Goal: Entertainment & Leisure: Consume media (video, audio)

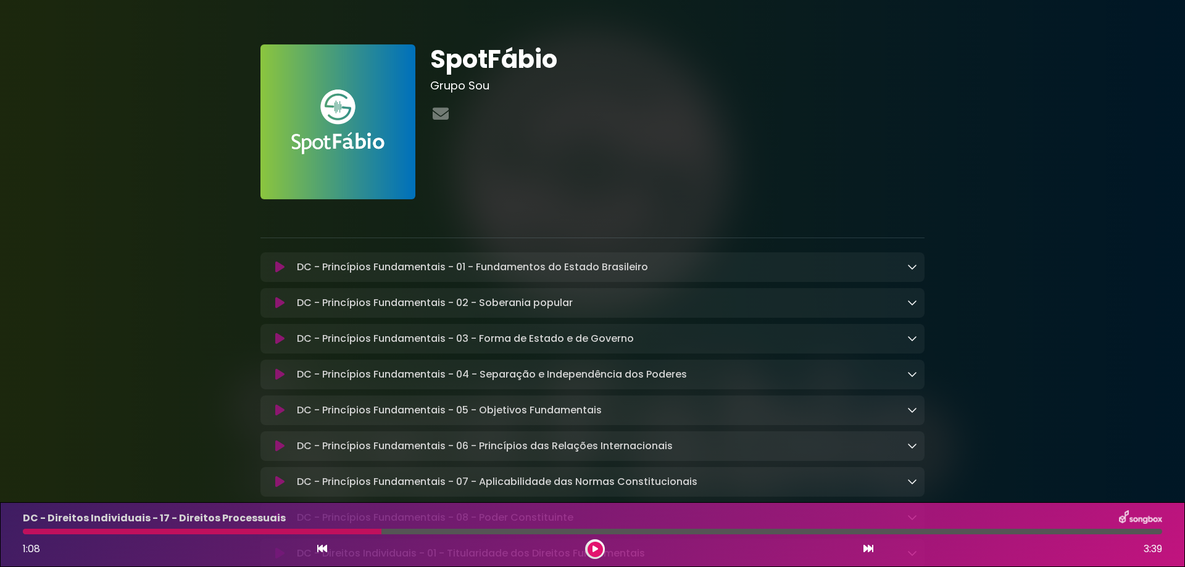
scroll to position [82, 0]
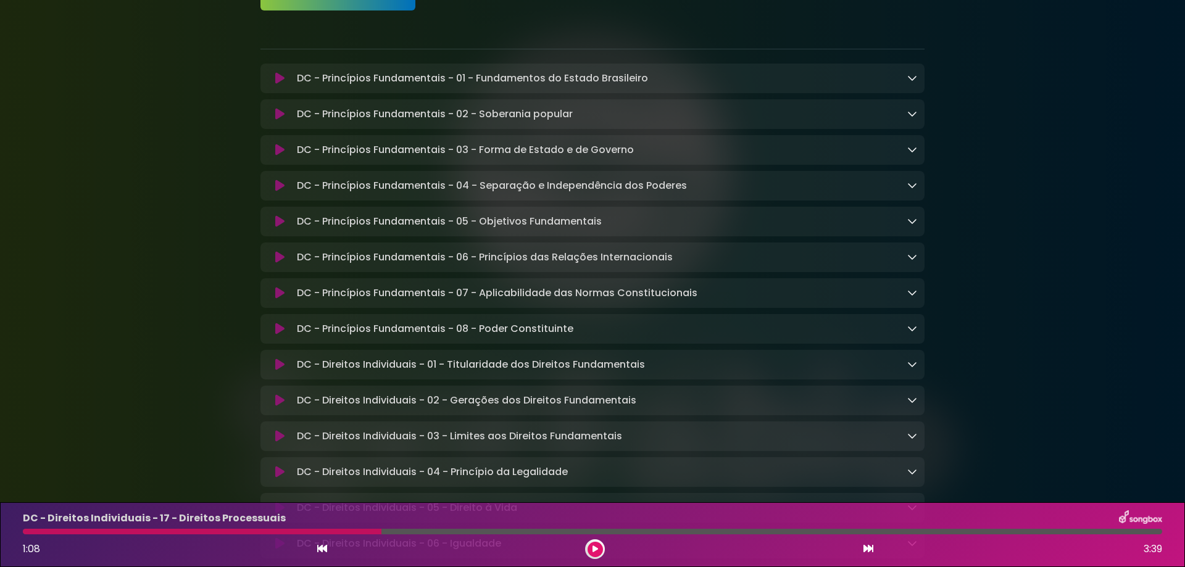
scroll to position [165, 0]
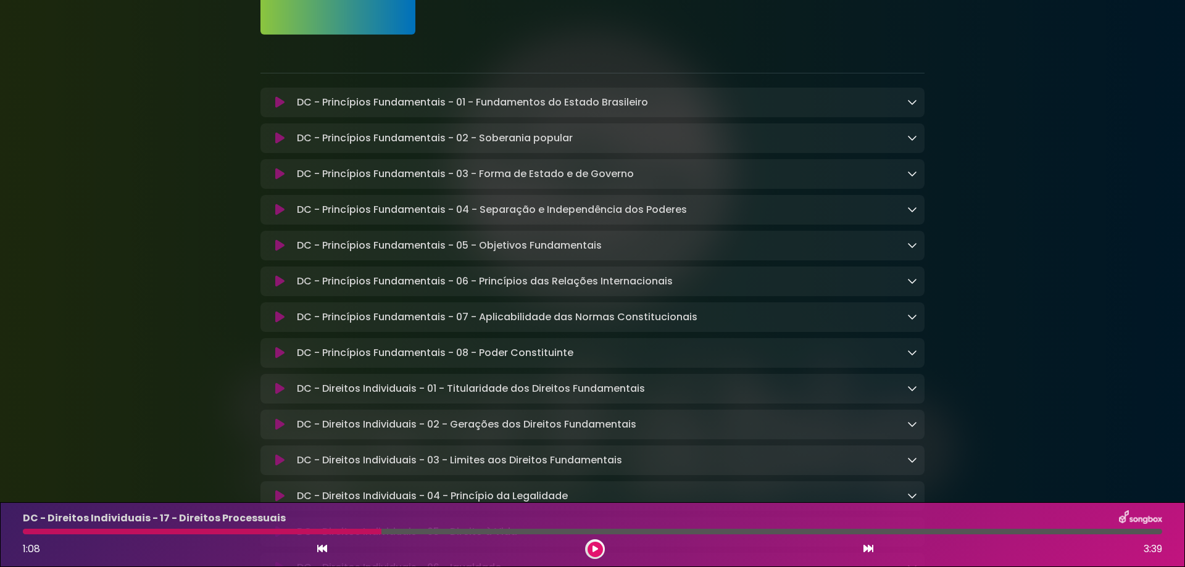
click at [276, 103] on icon at bounding box center [279, 102] width 9 height 12
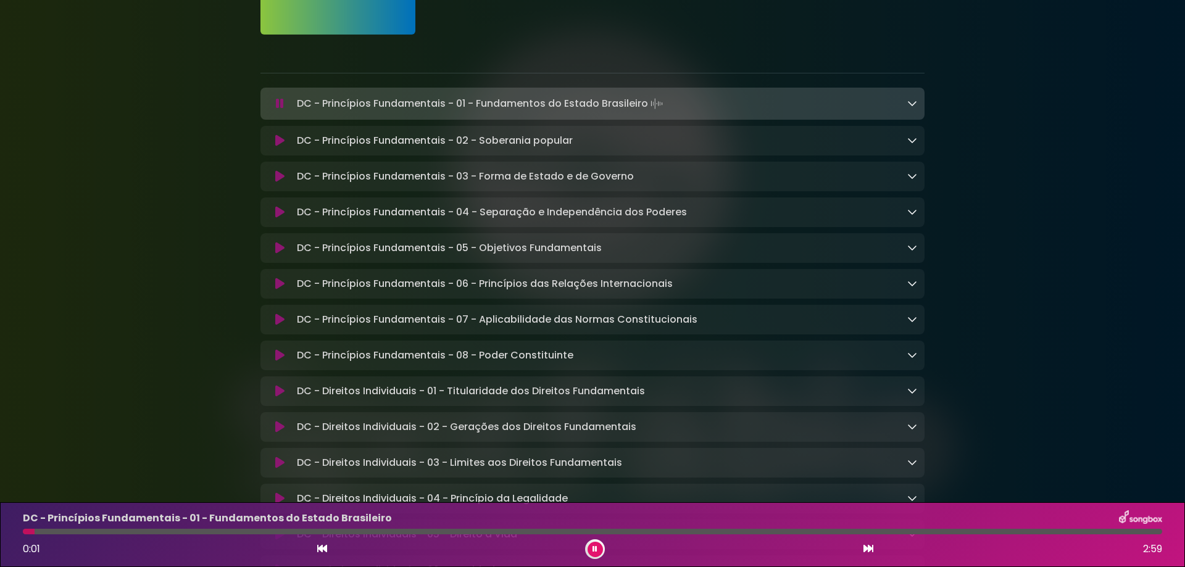
click at [866, 546] on icon at bounding box center [868, 549] width 10 height 10
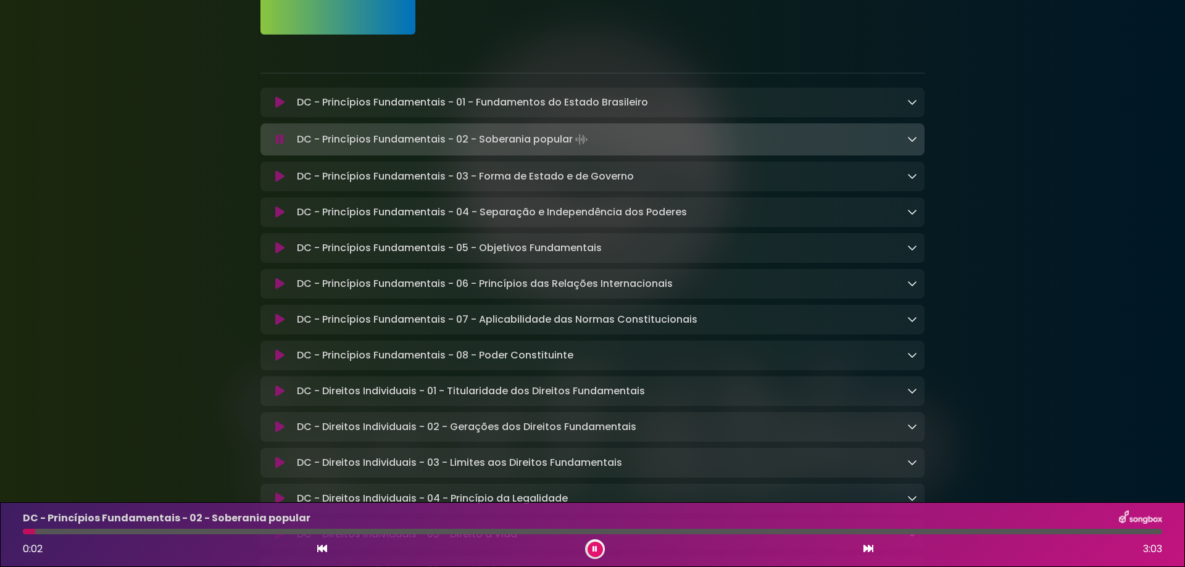
click at [866, 546] on icon at bounding box center [868, 549] width 10 height 10
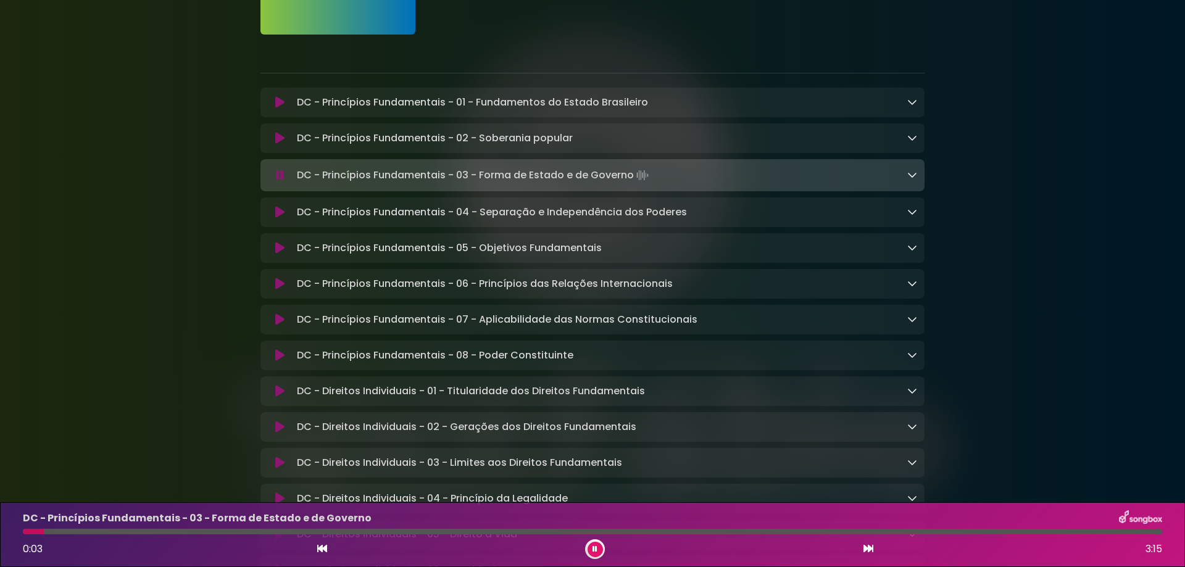
click at [865, 547] on icon at bounding box center [868, 549] width 10 height 10
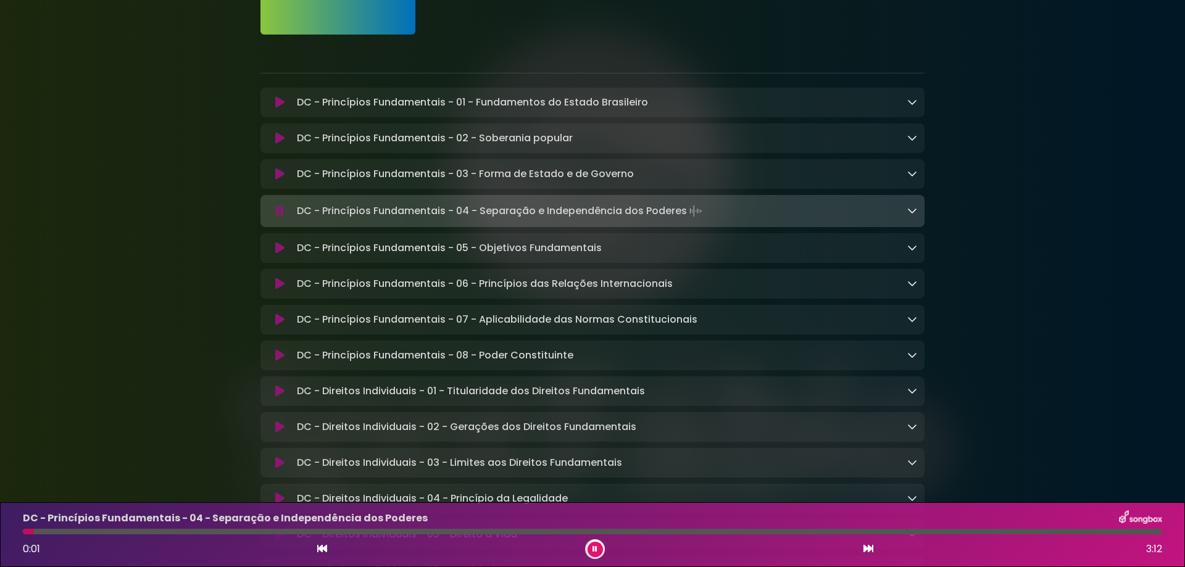
click at [870, 549] on icon at bounding box center [868, 549] width 10 height 10
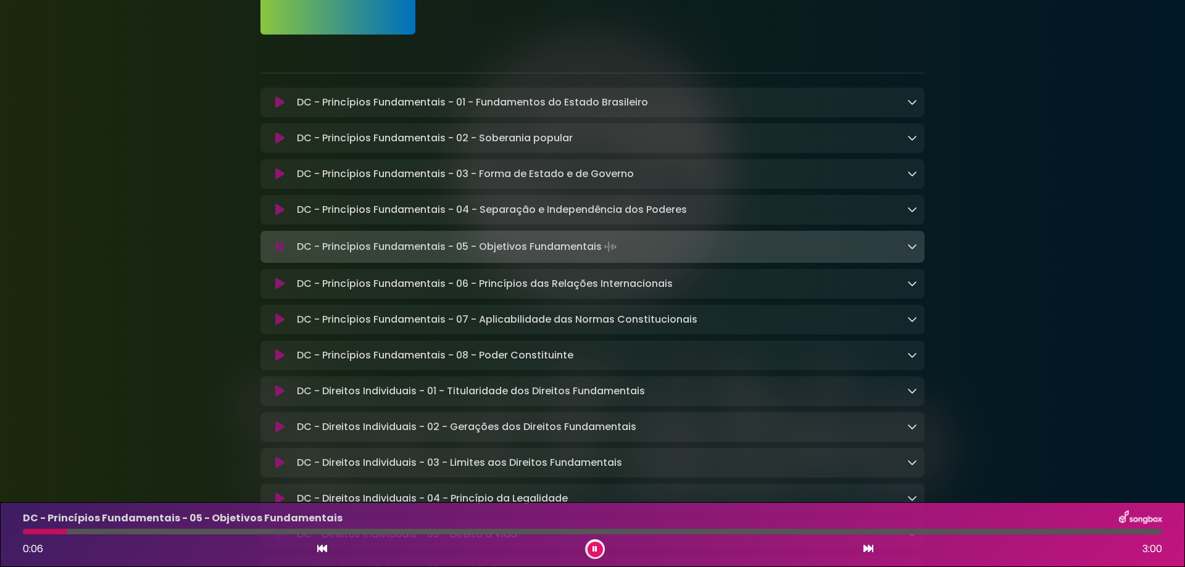
click at [867, 546] on icon at bounding box center [868, 549] width 10 height 10
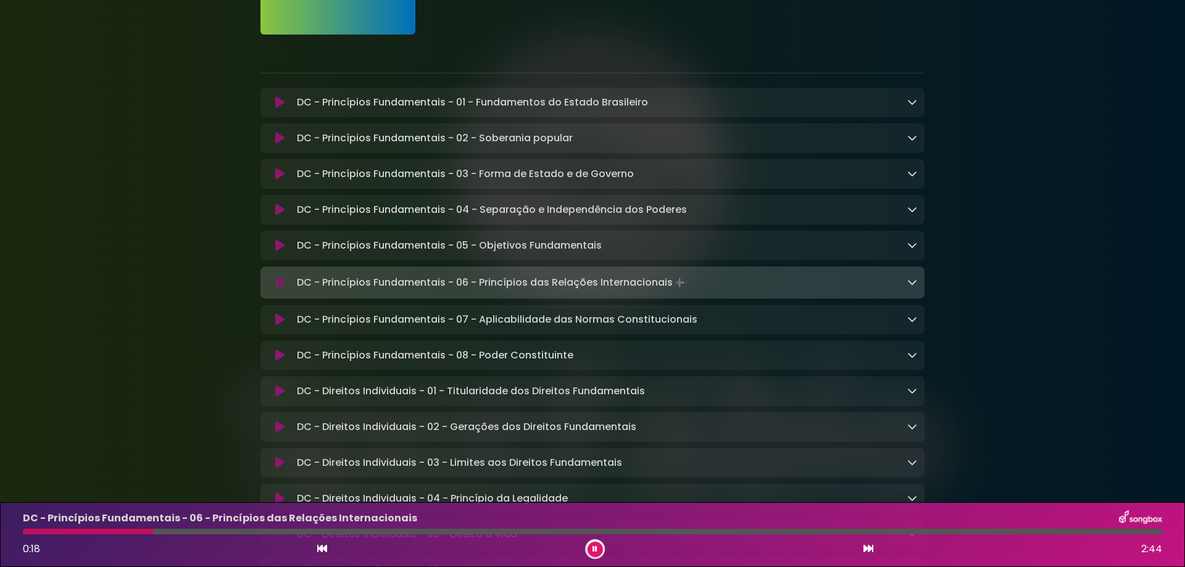
click at [280, 322] on icon at bounding box center [279, 320] width 9 height 12
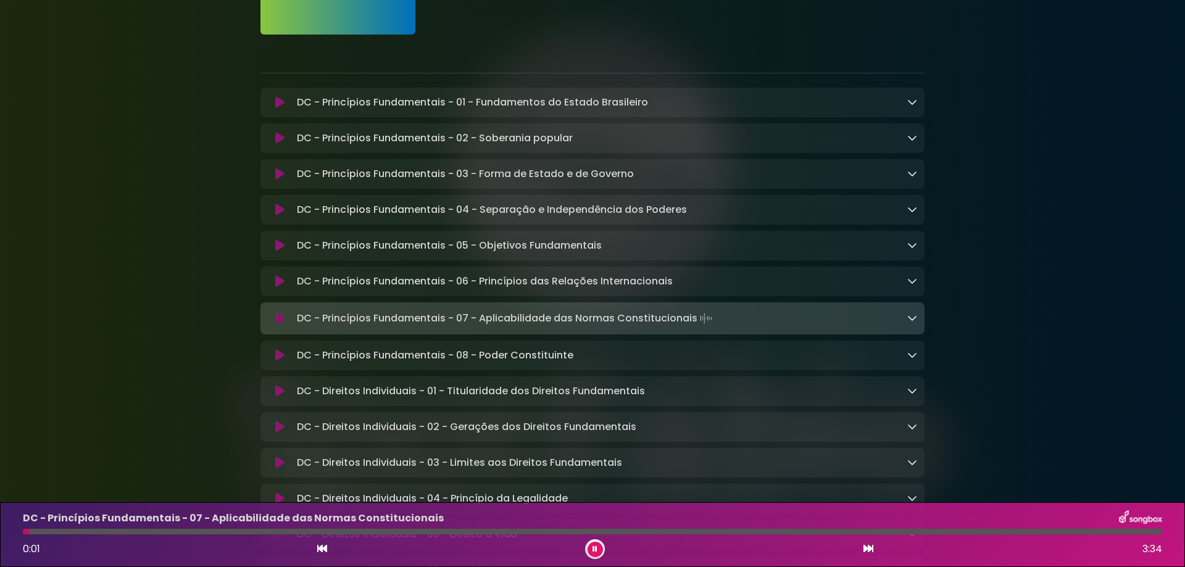
click at [281, 358] on icon at bounding box center [279, 355] width 9 height 12
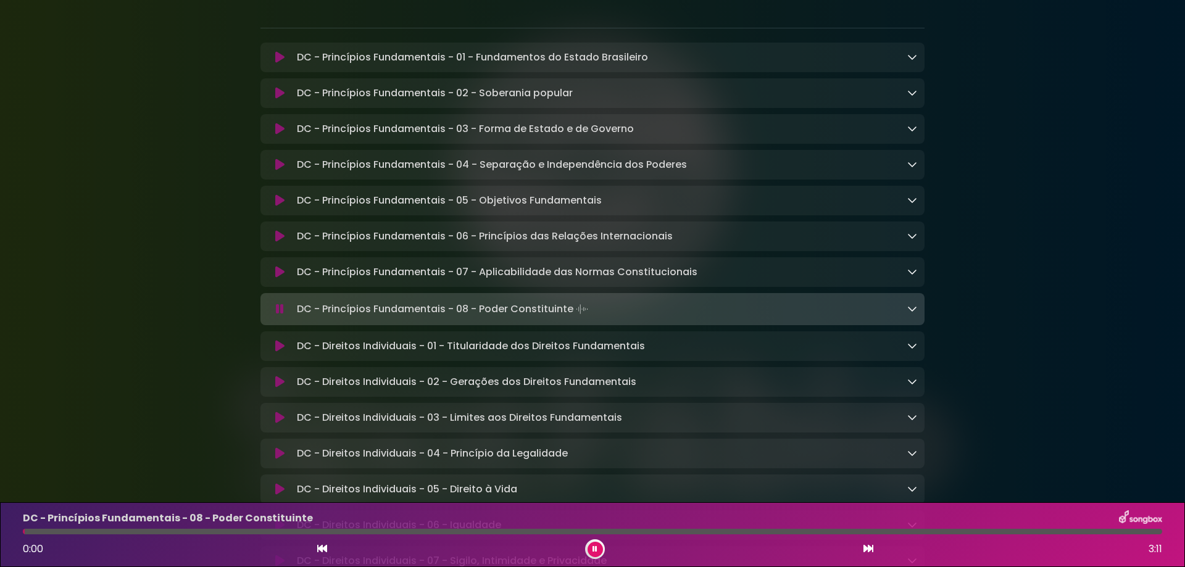
scroll to position [247, 0]
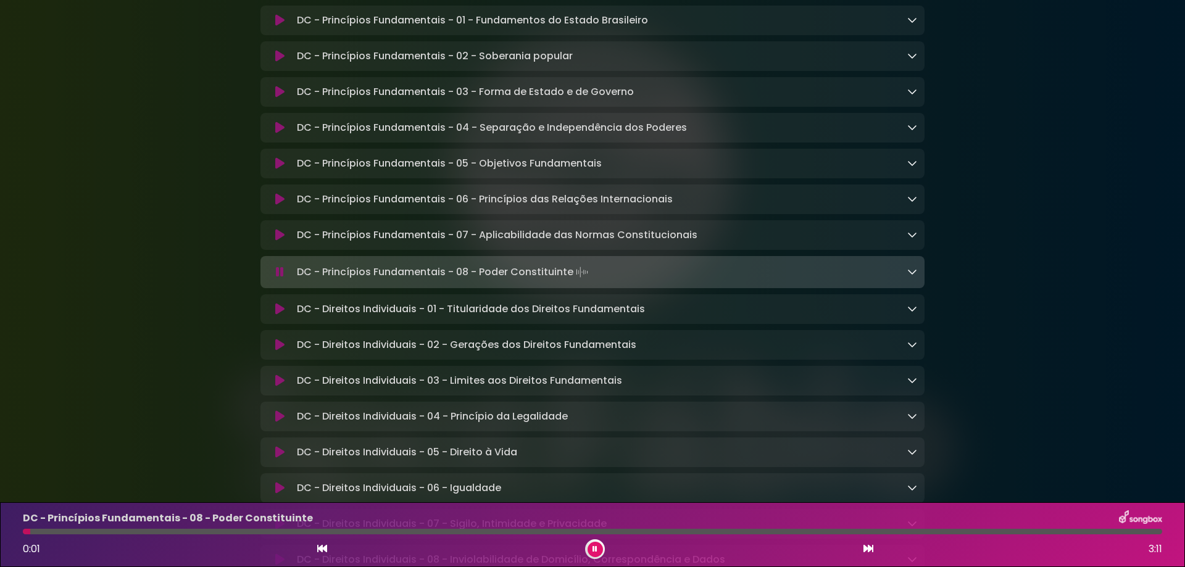
click at [275, 315] on icon at bounding box center [279, 309] width 9 height 12
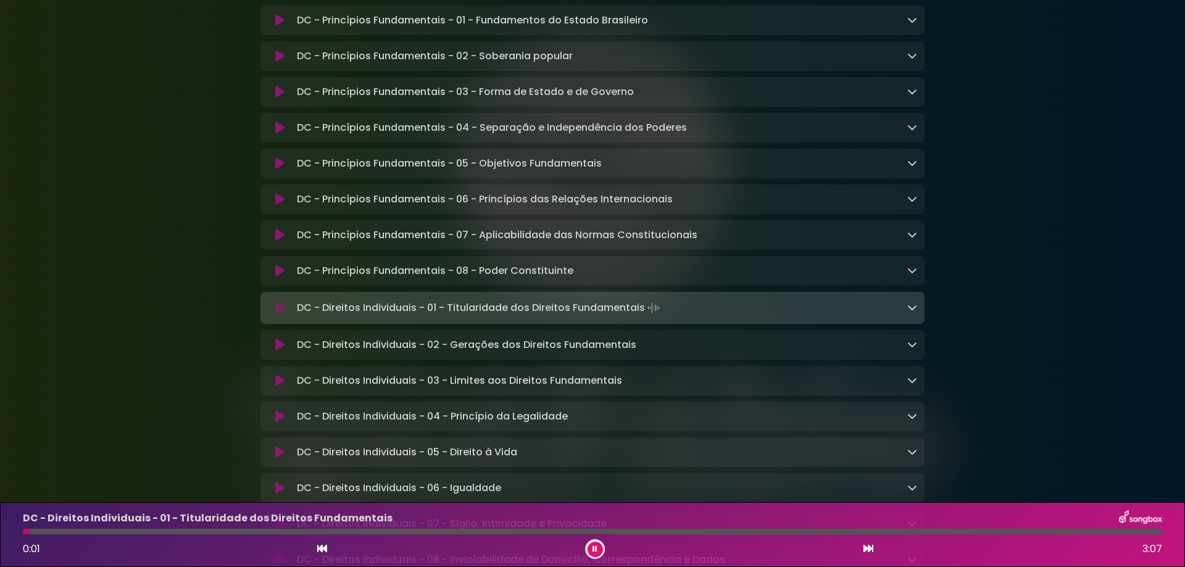
click at [281, 351] on icon at bounding box center [279, 345] width 9 height 12
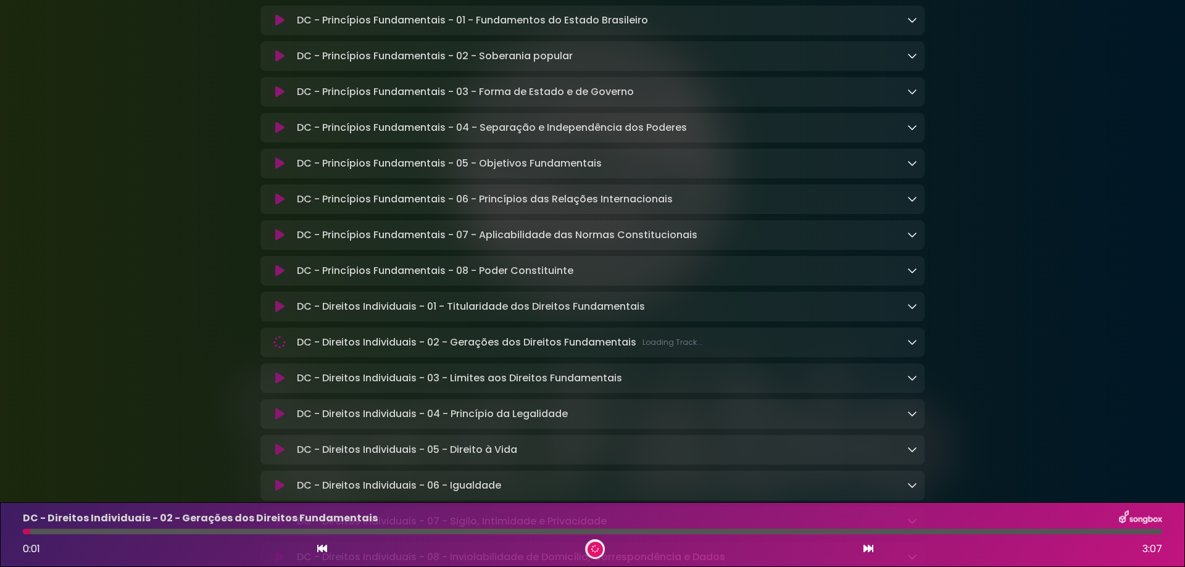
scroll to position [329, 0]
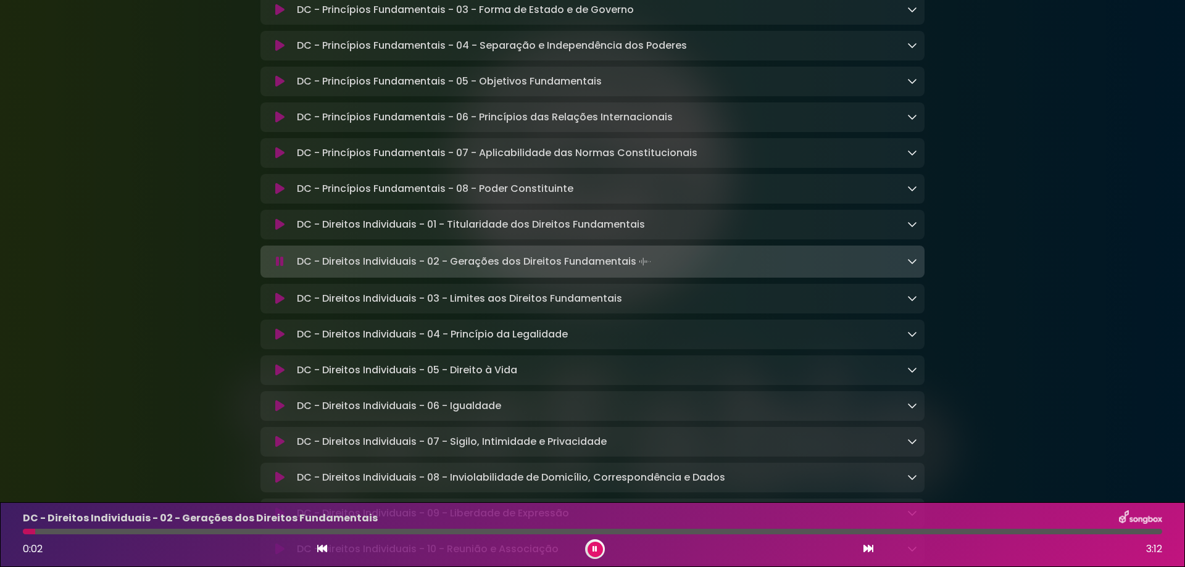
click at [87, 530] on div at bounding box center [592, 532] width 1139 height 6
click at [161, 531] on div at bounding box center [592, 532] width 1139 height 6
click at [907, 266] on icon at bounding box center [912, 261] width 10 height 10
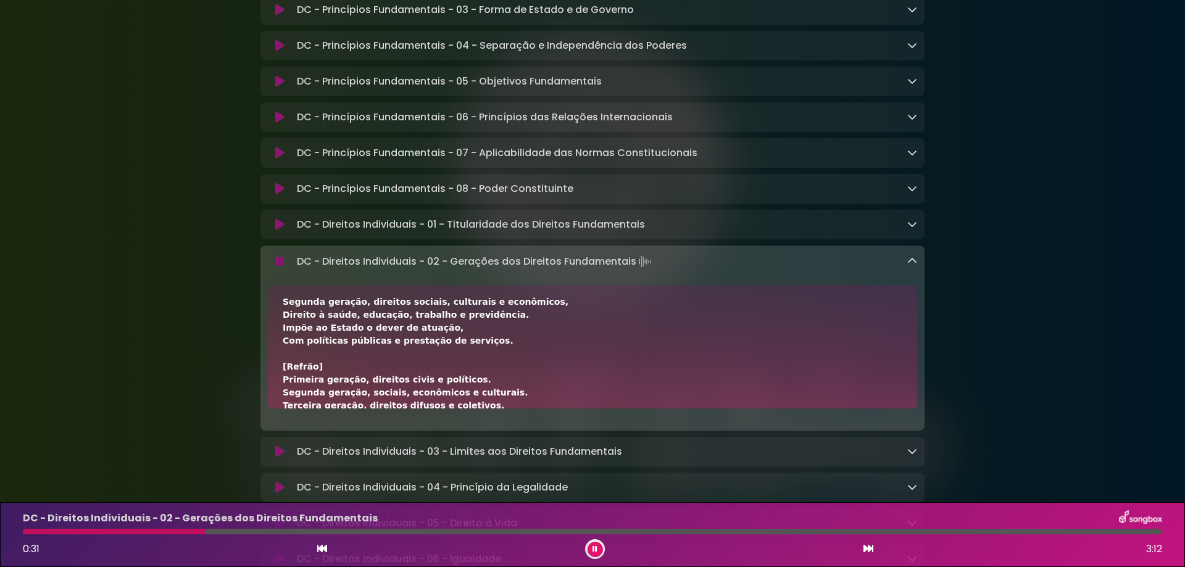
scroll to position [165, 0]
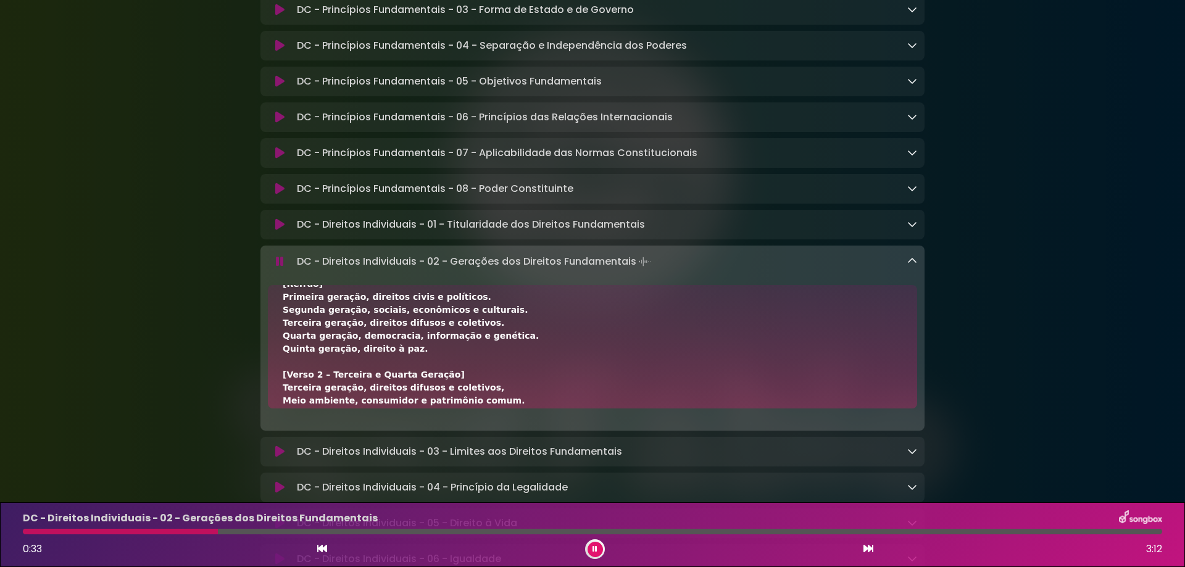
click at [222, 531] on div at bounding box center [592, 532] width 1139 height 6
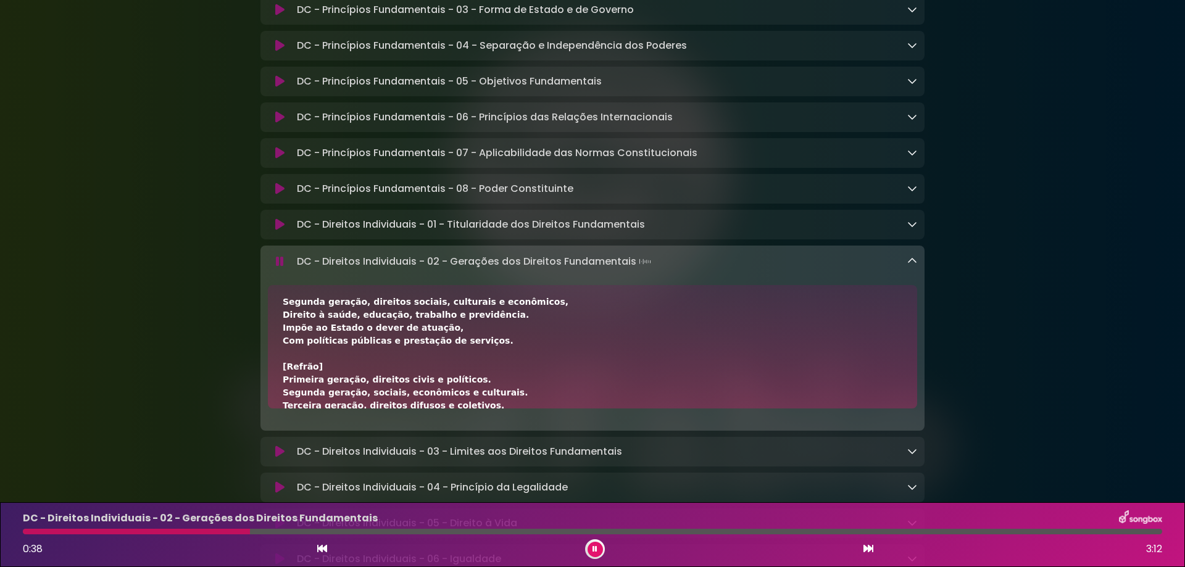
click at [275, 530] on div at bounding box center [592, 532] width 1139 height 6
click at [300, 531] on div at bounding box center [592, 532] width 1139 height 6
click at [320, 528] on div "DC - Direitos Individuais - 02 - Gerações dos Direitos Fundamentais 0:47 3:12" at bounding box center [592, 534] width 1154 height 49
click at [331, 534] on div at bounding box center [592, 532] width 1139 height 6
click at [594, 539] on div "DC - Direitos Individuais - 02 - Gerações dos Direitos Fundamentais 0:56 3:12" at bounding box center [592, 534] width 1154 height 49
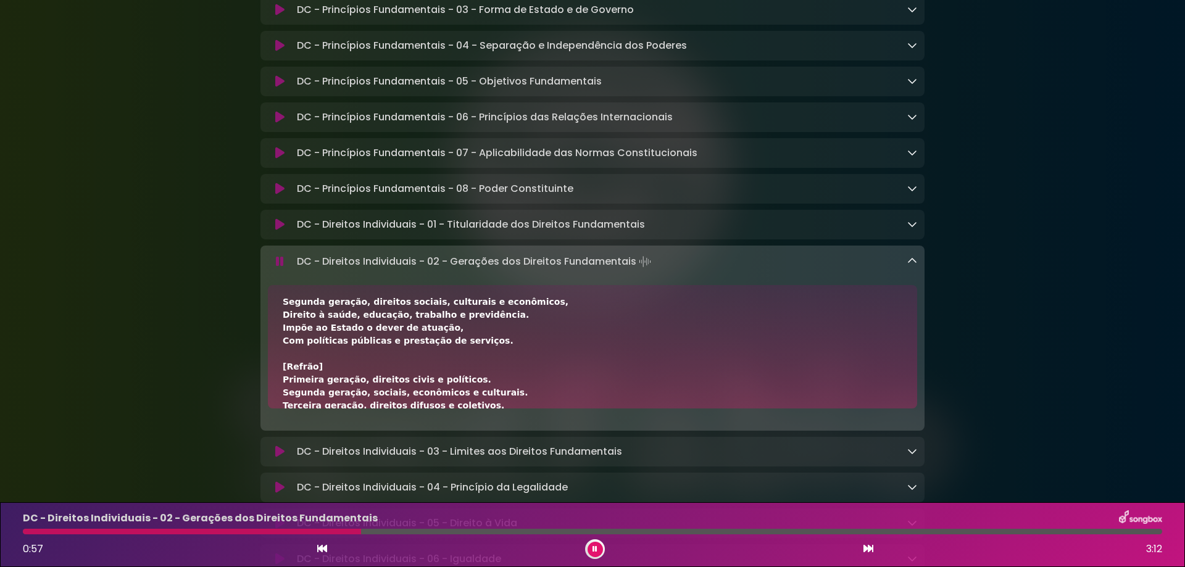
click at [595, 543] on button at bounding box center [595, 549] width 15 height 15
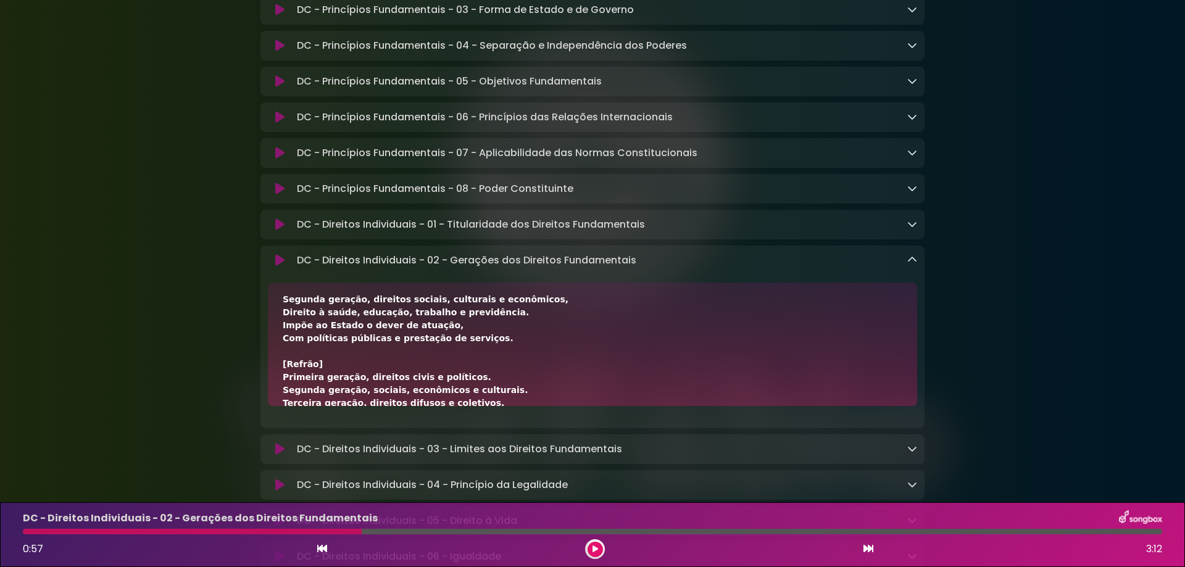
drag, startPoint x: 599, startPoint y: 553, endPoint x: 561, endPoint y: 497, distance: 67.1
click at [599, 553] on button at bounding box center [595, 549] width 15 height 15
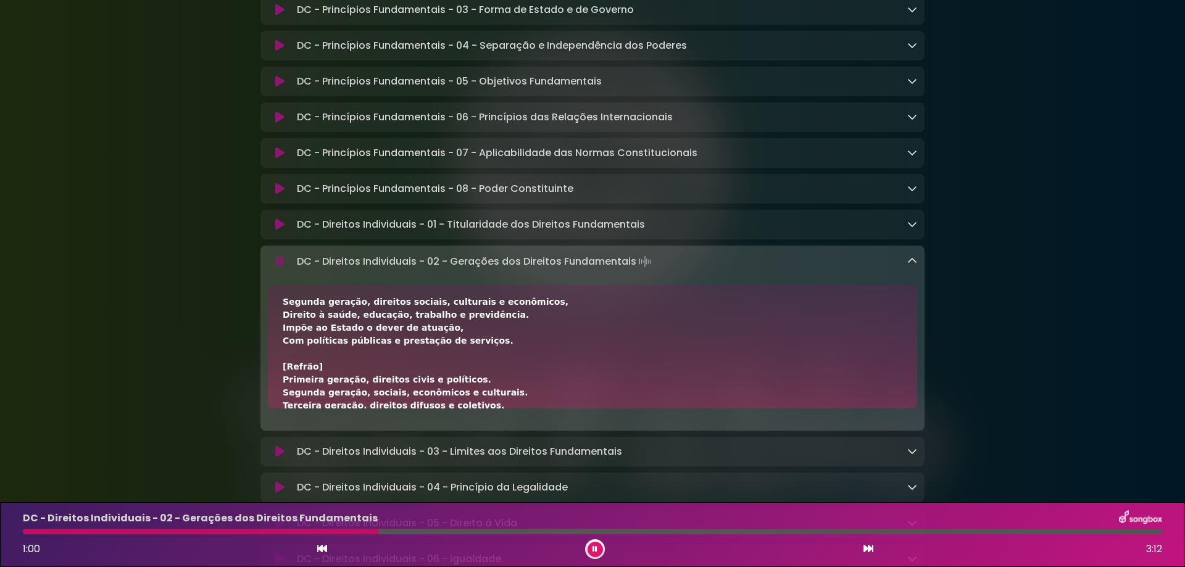
scroll to position [165, 0]
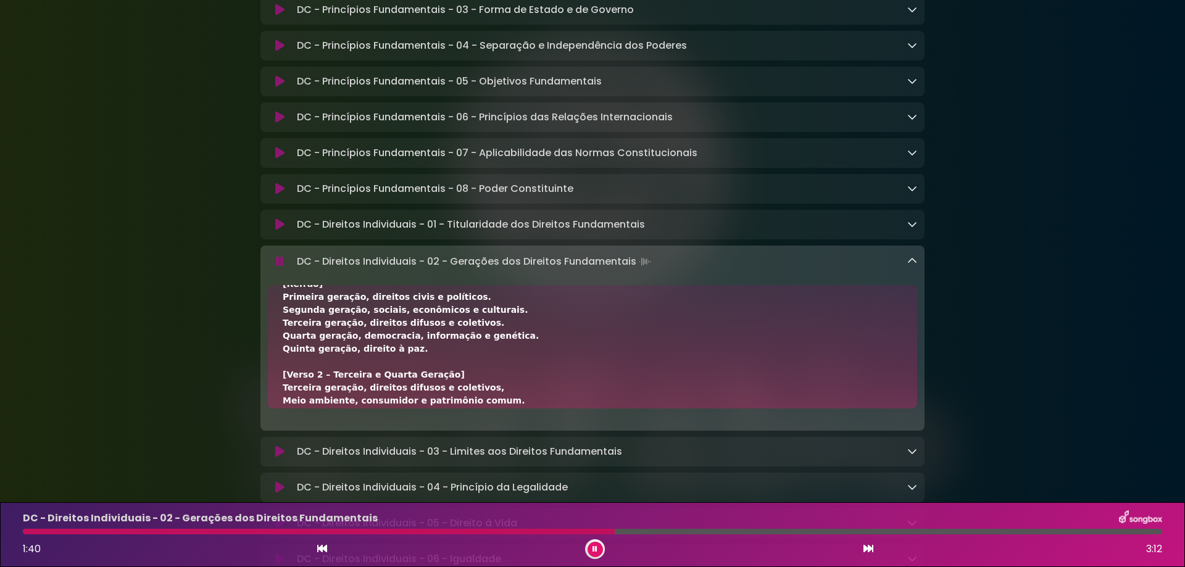
drag, startPoint x: 297, startPoint y: 265, endPoint x: 747, endPoint y: 280, distance: 450.2
click at [747, 280] on div "DC - Direitos Individuais - 02 - Gerações dos Direitos Fundamentais Loading Tra…" at bounding box center [592, 338] width 664 height 185
click at [870, 330] on div "[Verso 1 – Primeira e Segunda Geração] A primeira geração dos direitos fundamen…" at bounding box center [593, 433] width 620 height 596
click at [596, 548] on icon at bounding box center [595, 550] width 6 height 8
